Goal: Information Seeking & Learning: Learn about a topic

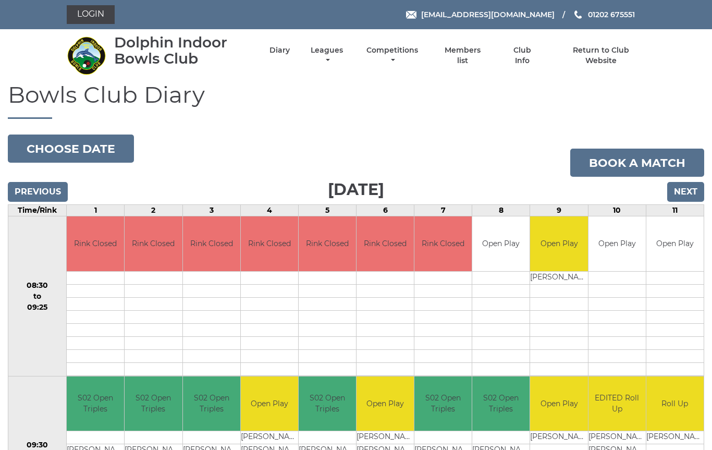
click at [345, 53] on link "Leagues" at bounding box center [327, 55] width 38 height 20
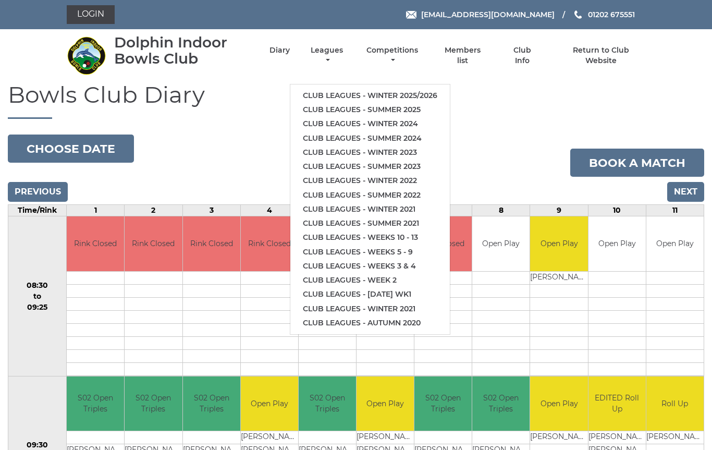
click at [414, 89] on link "Club leagues - Winter 2025/2026" at bounding box center [369, 96] width 159 height 14
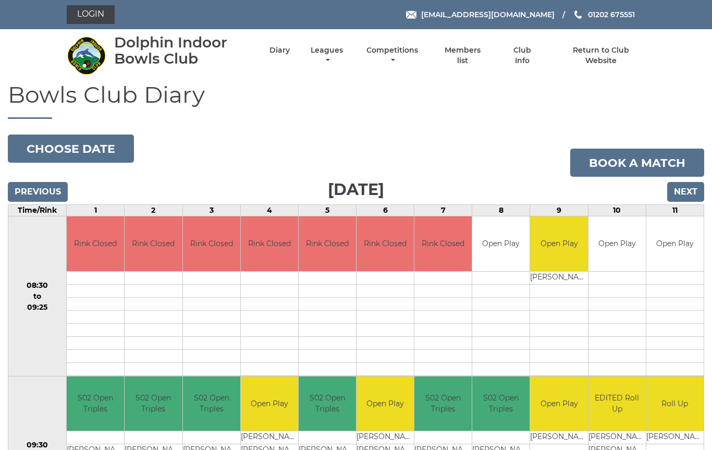
click at [345, 52] on link "Leagues" at bounding box center [327, 55] width 38 height 20
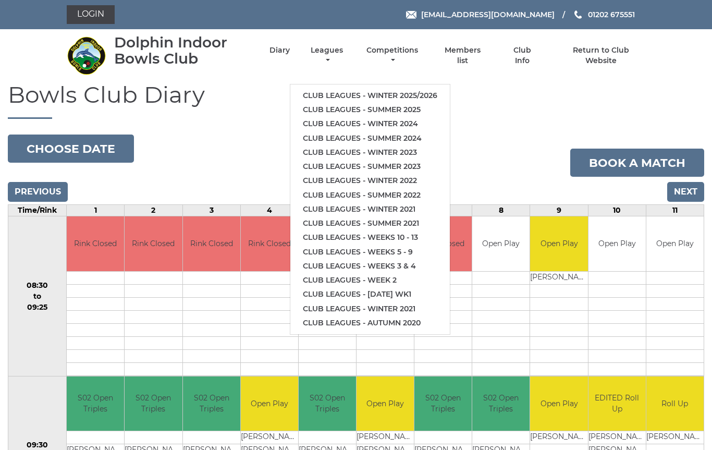
click at [431, 109] on link "Club leagues - Summer 2025" at bounding box center [369, 110] width 159 height 14
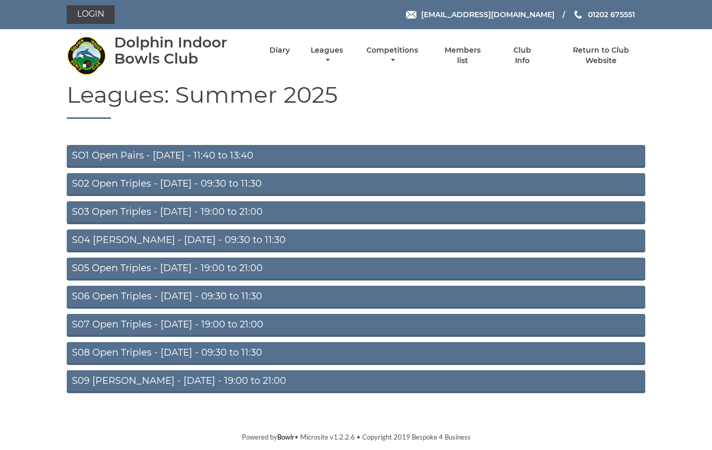
click at [266, 190] on link "S02 Open Triples - Tuesday - 09:30 to 11:30" at bounding box center [356, 184] width 578 height 23
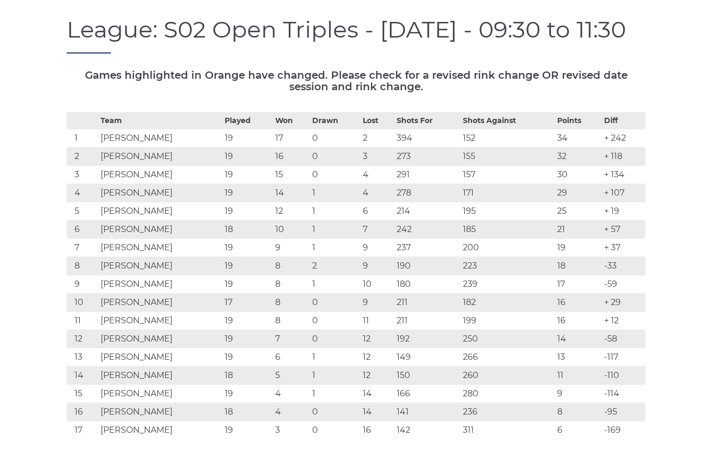
scroll to position [102, 0]
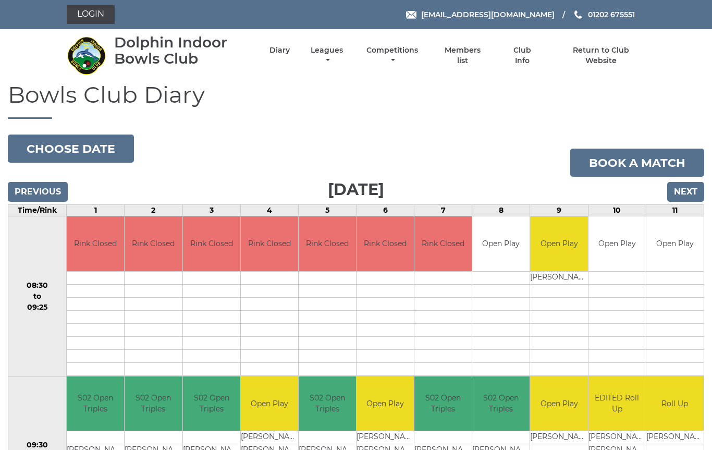
click at [345, 60] on link "Leagues" at bounding box center [327, 55] width 38 height 20
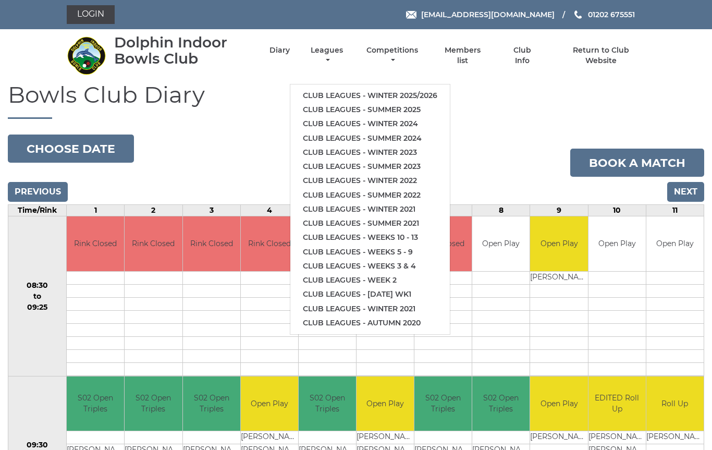
click at [426, 106] on link "Club leagues - Summer 2025" at bounding box center [369, 110] width 159 height 14
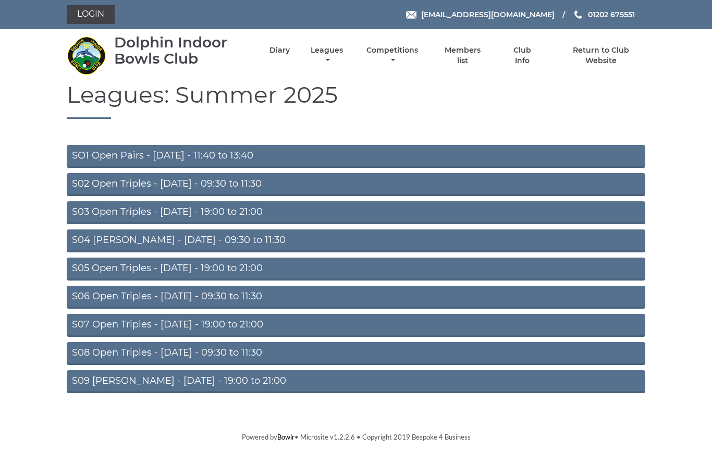
click at [273, 301] on link "S06 Open Triples - Thursday - 09:30 to 11:30" at bounding box center [356, 296] width 578 height 23
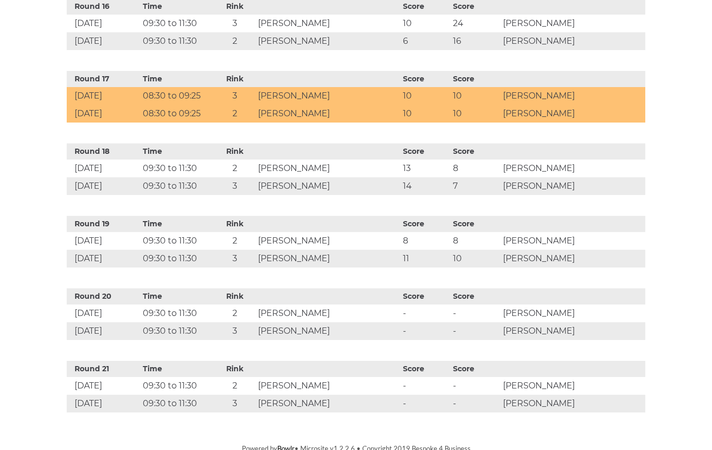
scroll to position [1500, 0]
